Goal: Information Seeking & Learning: Learn about a topic

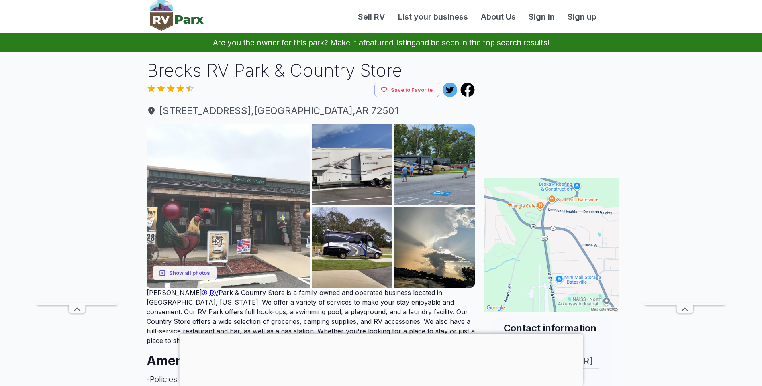
click at [253, 200] on img at bounding box center [228, 206] width 163 height 163
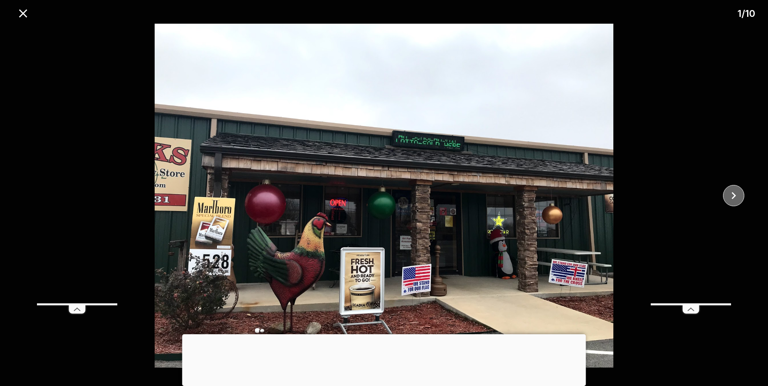
click at [734, 196] on icon "close" at bounding box center [734, 196] width 14 height 14
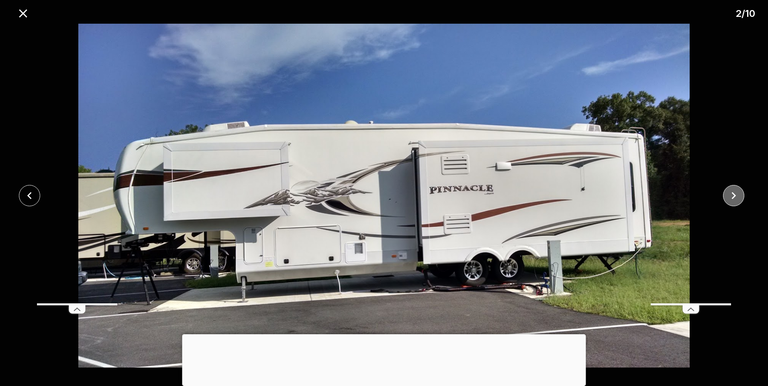
click at [734, 196] on icon "close" at bounding box center [734, 196] width 14 height 14
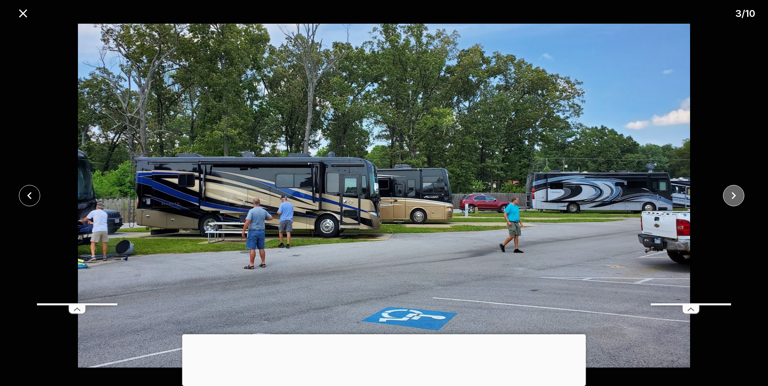
click at [734, 196] on icon "close" at bounding box center [734, 196] width 14 height 14
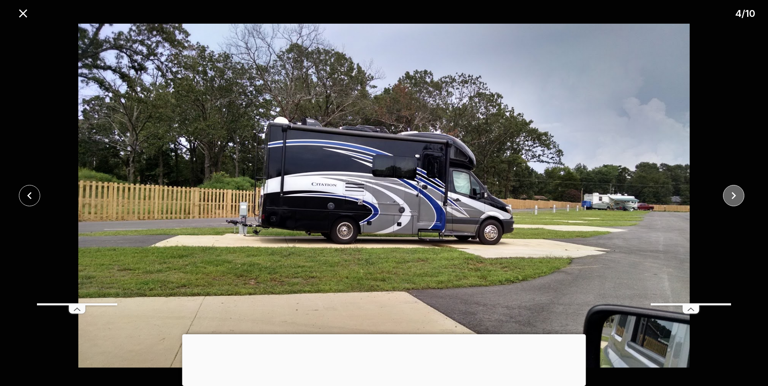
click at [734, 196] on icon "close" at bounding box center [734, 196] width 14 height 14
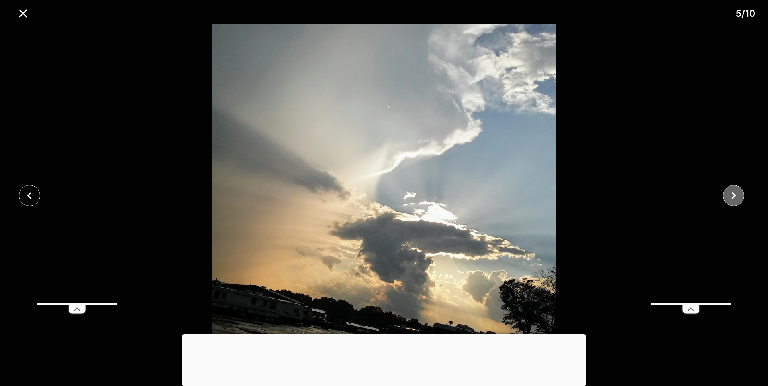
click at [734, 196] on icon "close" at bounding box center [734, 196] width 14 height 14
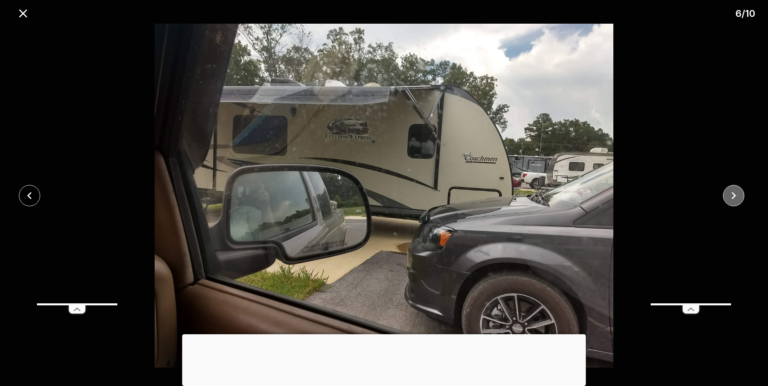
click at [734, 196] on icon "close" at bounding box center [734, 196] width 14 height 14
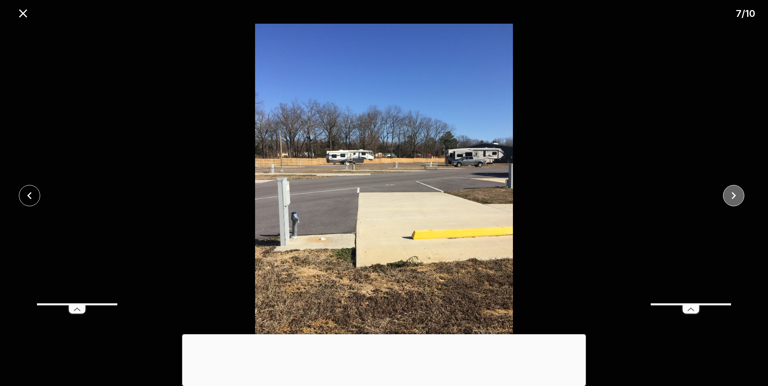
click at [734, 196] on icon "close" at bounding box center [734, 196] width 14 height 14
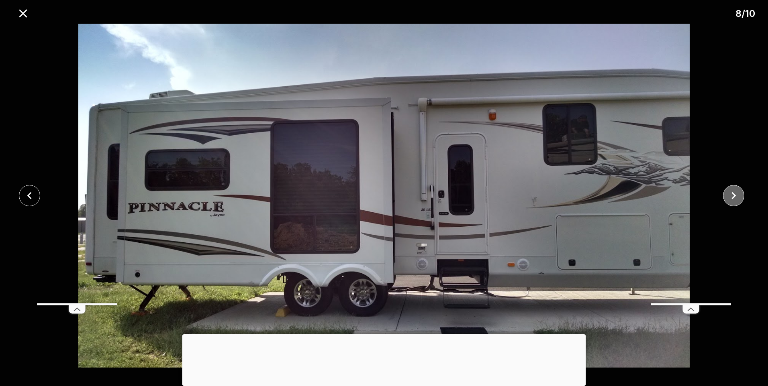
click at [734, 196] on icon "close" at bounding box center [734, 196] width 14 height 14
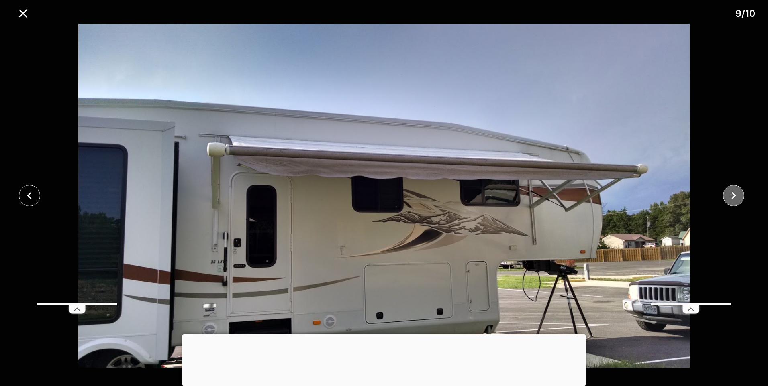
click at [734, 196] on icon "close" at bounding box center [734, 196] width 14 height 14
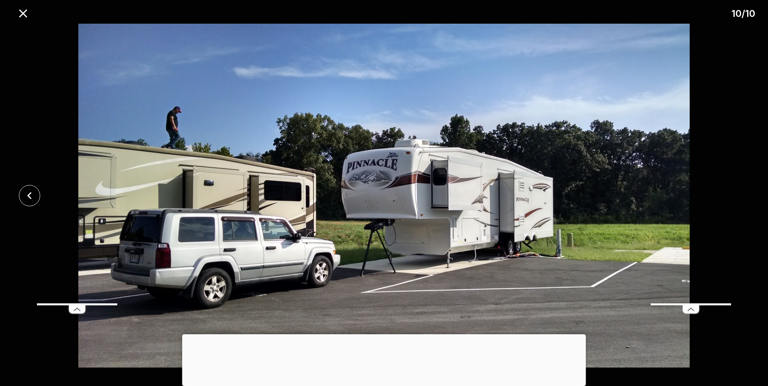
click at [734, 196] on div at bounding box center [384, 196] width 768 height 344
click at [27, 20] on div "10 / 10" at bounding box center [384, 12] width 768 height 24
click at [20, 11] on icon "close" at bounding box center [23, 13] width 8 height 8
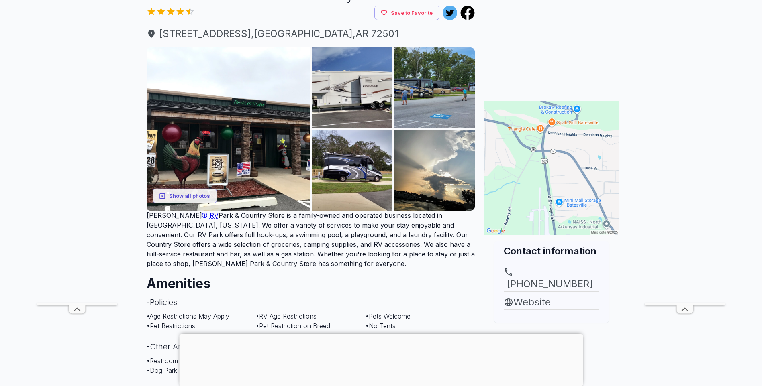
scroll to position [80, 0]
